Goal: Information Seeking & Learning: Learn about a topic

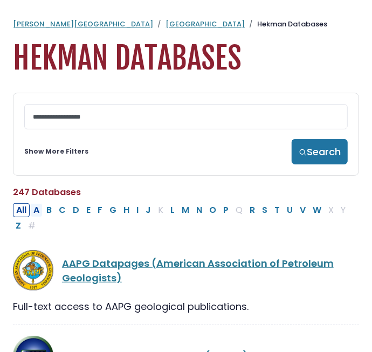
click at [42, 213] on button "A" at bounding box center [36, 210] width 12 height 14
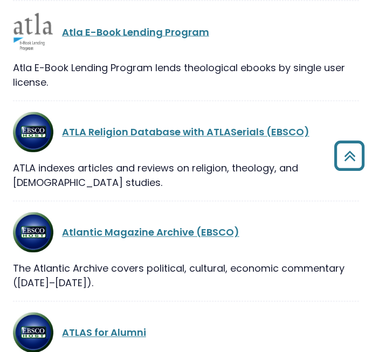
scroll to position [3191, 0]
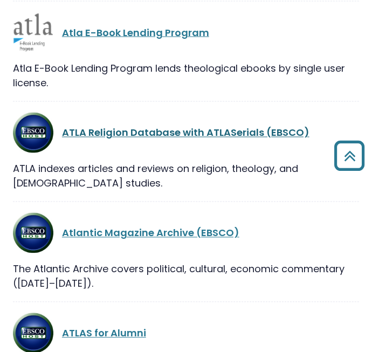
click at [277, 128] on link "ATLA Religion Database with ATLASerials (EBSCO)" at bounding box center [186, 132] width 248 height 13
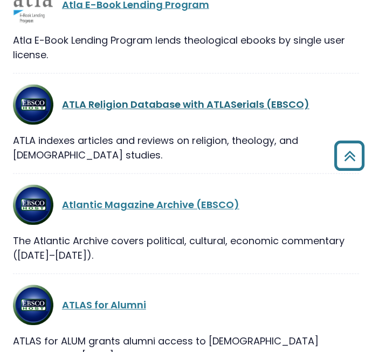
scroll to position [3243, 0]
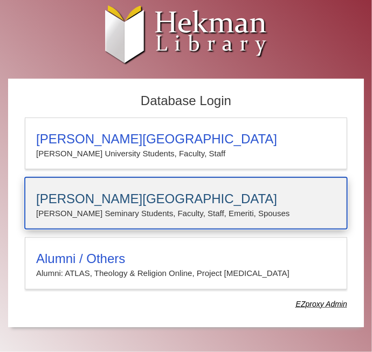
click at [199, 201] on h3 "[PERSON_NAME][GEOGRAPHIC_DATA]" at bounding box center [186, 199] width 300 height 15
